Goal: Complete application form

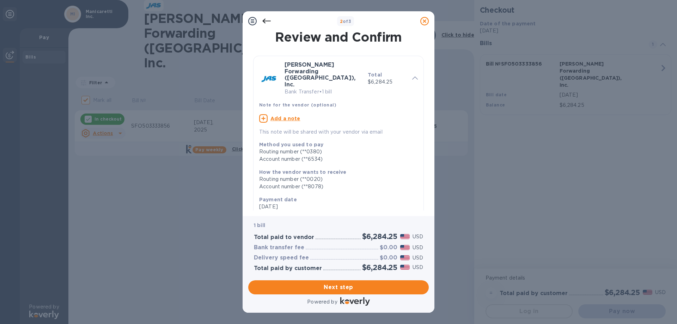
drag, startPoint x: 424, startPoint y: 73, endPoint x: 425, endPoint y: 79, distance: 6.0
click at [425, 79] on div "Review and Confirm [PERSON_NAME] Forwarding ([GEOGRAPHIC_DATA]), Inc. Bank Tran…" at bounding box center [338, 120] width 180 height 179
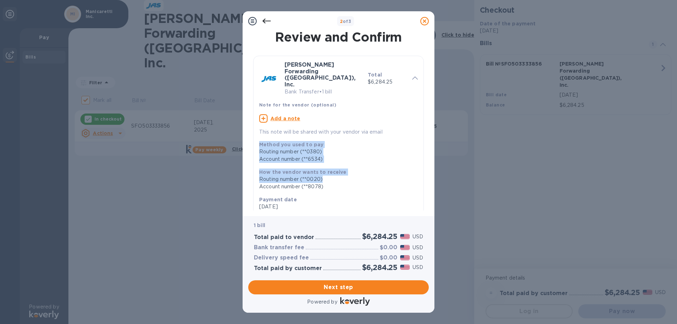
drag, startPoint x: 429, startPoint y: 74, endPoint x: 421, endPoint y: 164, distance: 90.9
click at [421, 164] on div "Review and Confirm [PERSON_NAME] Forwarding ([GEOGRAPHIC_DATA]), Inc. Bank Tran…" at bounding box center [339, 123] width 192 height 185
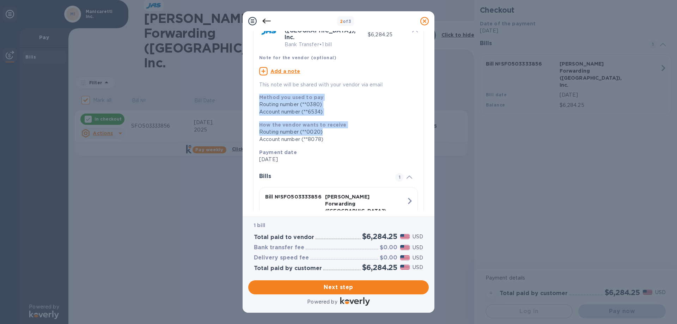
scroll to position [75, 0]
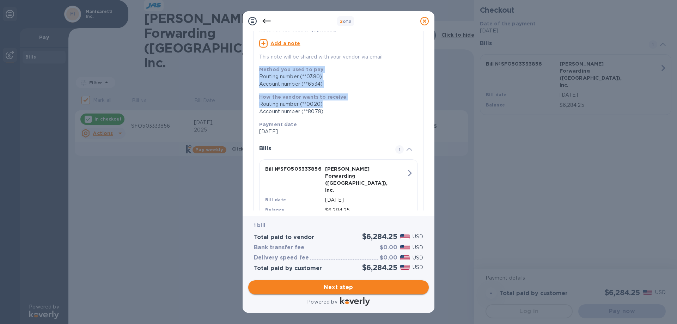
click at [344, 286] on span "Next step" at bounding box center [338, 287] width 169 height 8
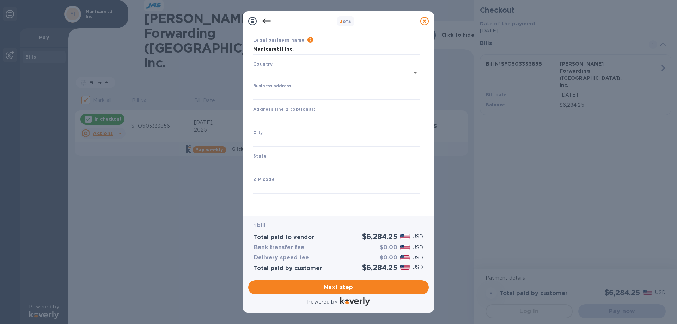
type input "[GEOGRAPHIC_DATA]"
click at [277, 97] on input "Business address" at bounding box center [336, 94] width 166 height 11
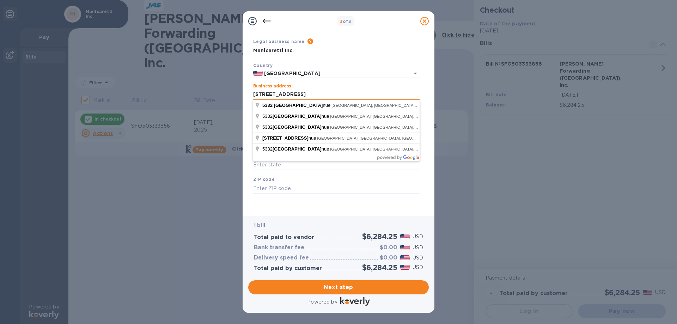
click at [307, 95] on input "[STREET_ADDRESS]" at bounding box center [336, 94] width 166 height 11
type input "[STREET_ADDRESS]"
click at [334, 96] on input "[STREET_ADDRESS]" at bounding box center [336, 94] width 166 height 11
drag, startPoint x: 311, startPoint y: 96, endPoint x: 195, endPoint y: 96, distance: 115.6
click at [195, 96] on div "3 of 3 Business Information Legal business name Please provide the legal name t…" at bounding box center [338, 162] width 677 height 324
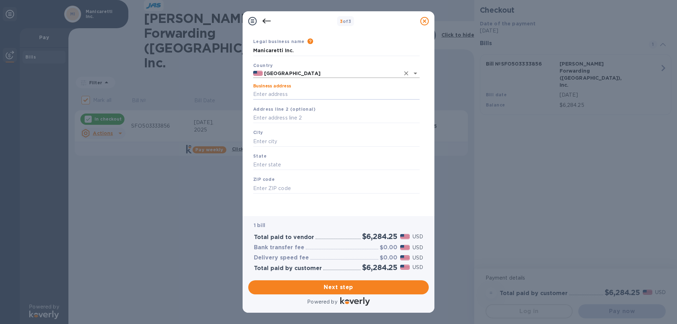
click at [313, 75] on input "[GEOGRAPHIC_DATA]" at bounding box center [331, 73] width 137 height 9
click at [268, 96] on input "Business address" at bounding box center [336, 94] width 166 height 11
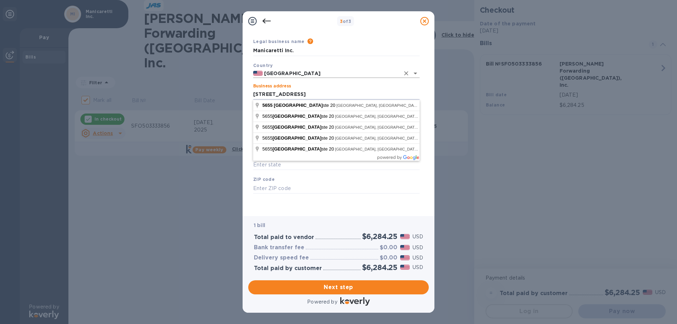
type input "[STREET_ADDRESS]"
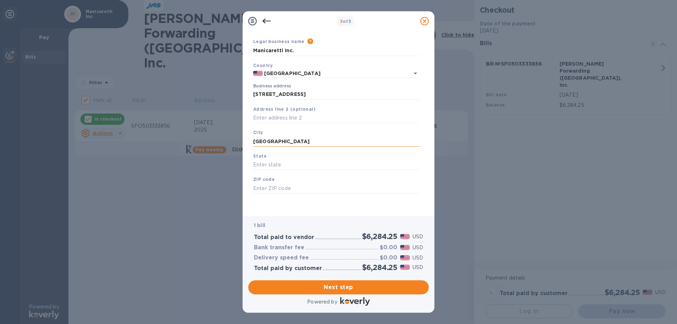
type input "[GEOGRAPHIC_DATA]"
type input "CA"
type input "94618"
click at [289, 207] on div "Legal business name Please provide the legal name that appears on your SS-4 for…" at bounding box center [336, 124] width 172 height 173
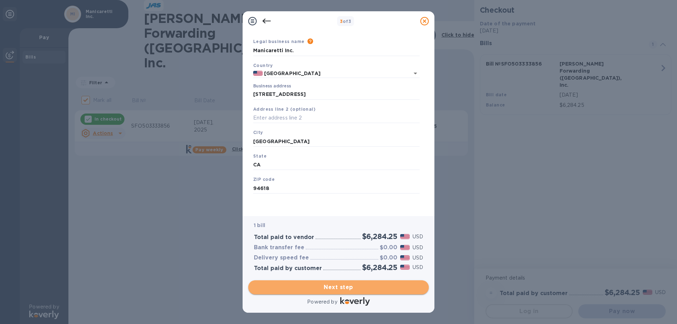
click at [328, 287] on span "Next step" at bounding box center [338, 287] width 169 height 8
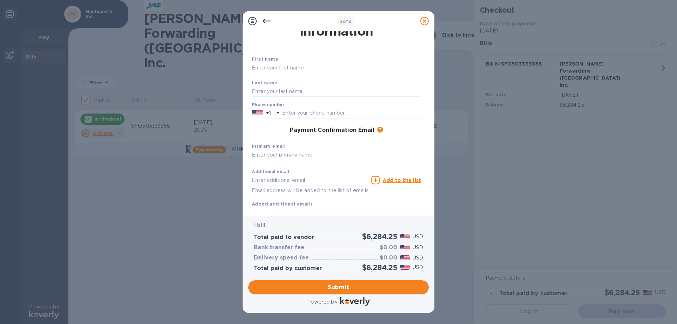
click at [269, 67] on input "text" at bounding box center [336, 68] width 169 height 11
type input "[PERSON_NAME]"
type input "5107402029"
click at [270, 157] on input "text" at bounding box center [336, 155] width 169 height 11
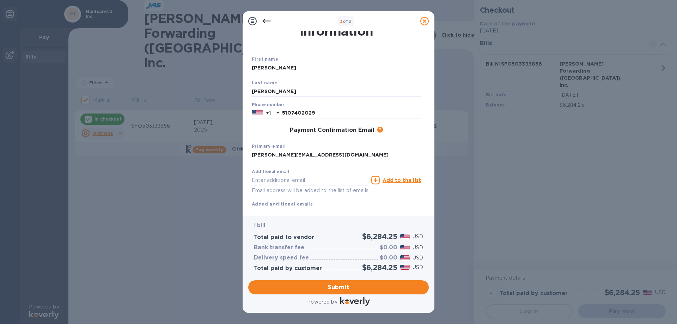
type input "[PERSON_NAME][EMAIL_ADDRESS][DOMAIN_NAME]"
type input "[EMAIL_ADDRESS][DOMAIN_NAME]"
click at [395, 182] on u "Add to the list" at bounding box center [402, 180] width 38 height 6
click at [316, 205] on div "Additional email Email address will be added to the list of emails Add to the l…" at bounding box center [336, 194] width 169 height 56
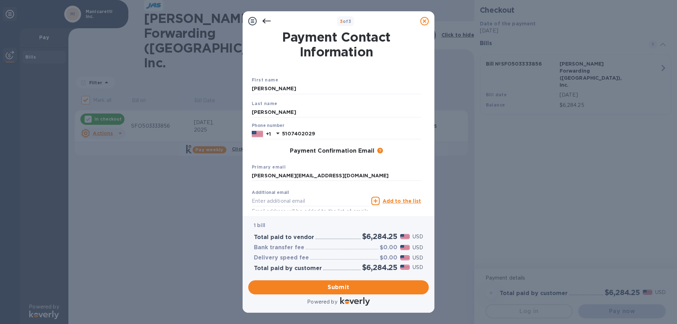
scroll to position [51, 0]
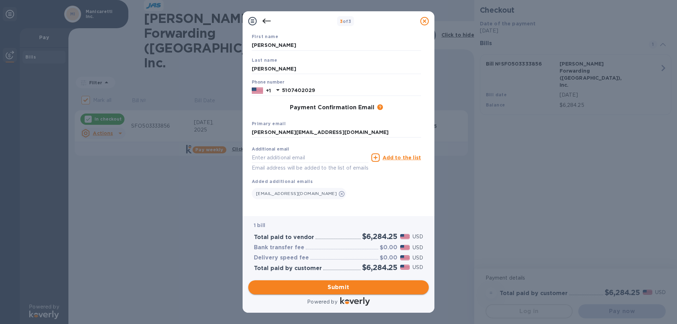
click at [337, 286] on span "Submit" at bounding box center [338, 287] width 169 height 8
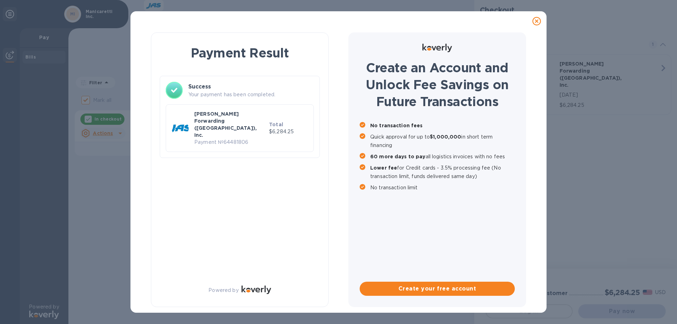
checkbox input "false"
